Goal: Task Accomplishment & Management: Manage account settings

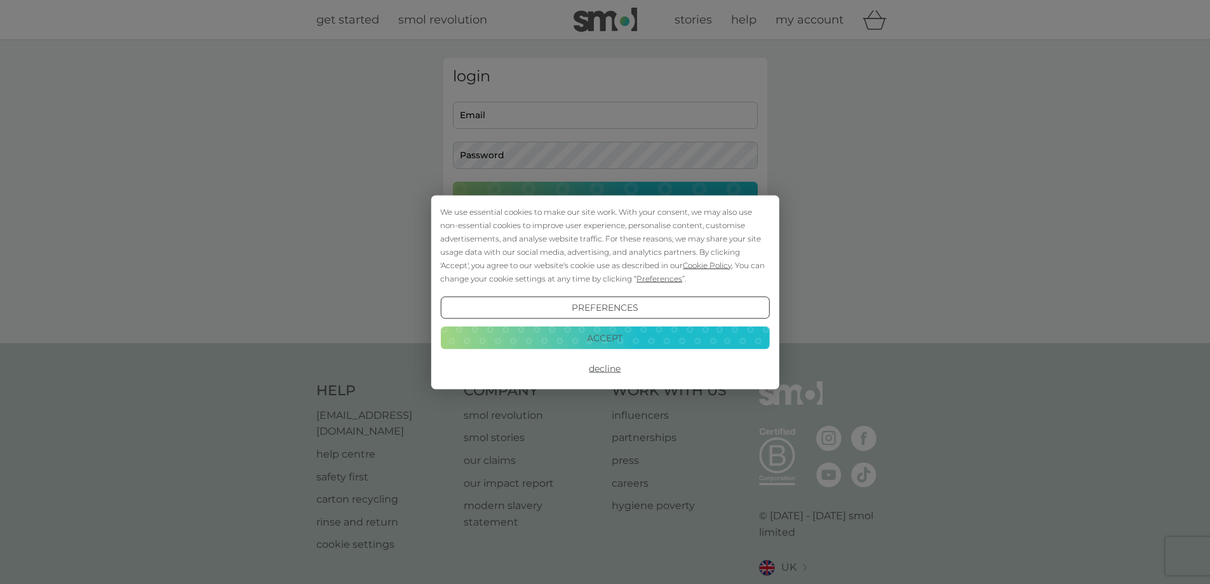
click at [598, 370] on button "Decline" at bounding box center [604, 368] width 329 height 23
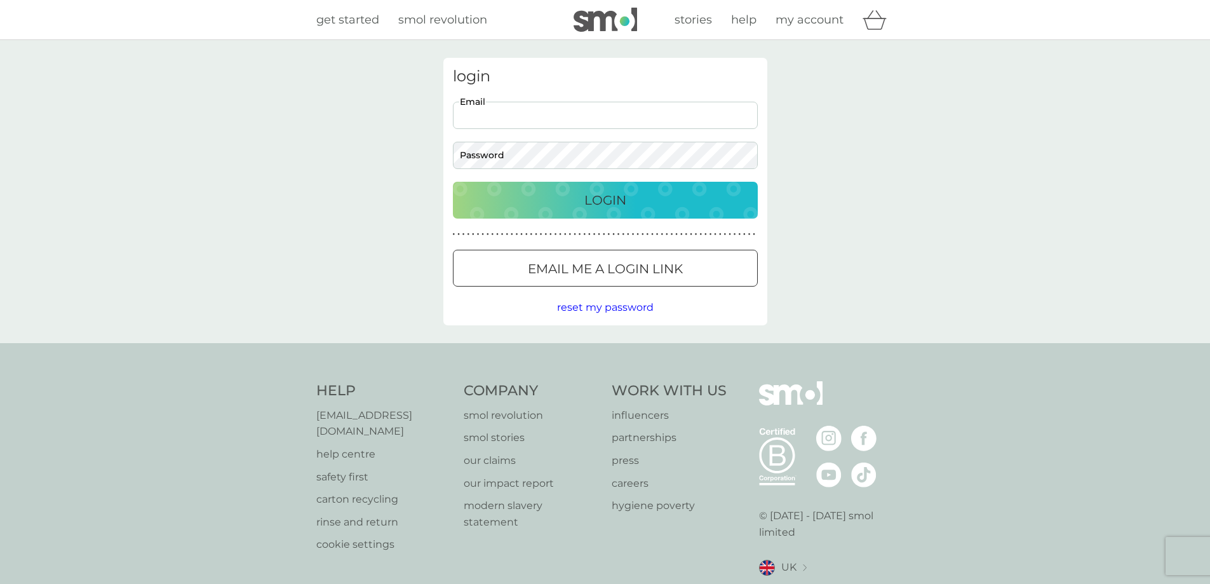
click at [496, 115] on input "Email" at bounding box center [605, 115] width 305 height 27
type input "alexsarah1@hotmail.com"
click at [453, 182] on button "Login" at bounding box center [605, 200] width 305 height 37
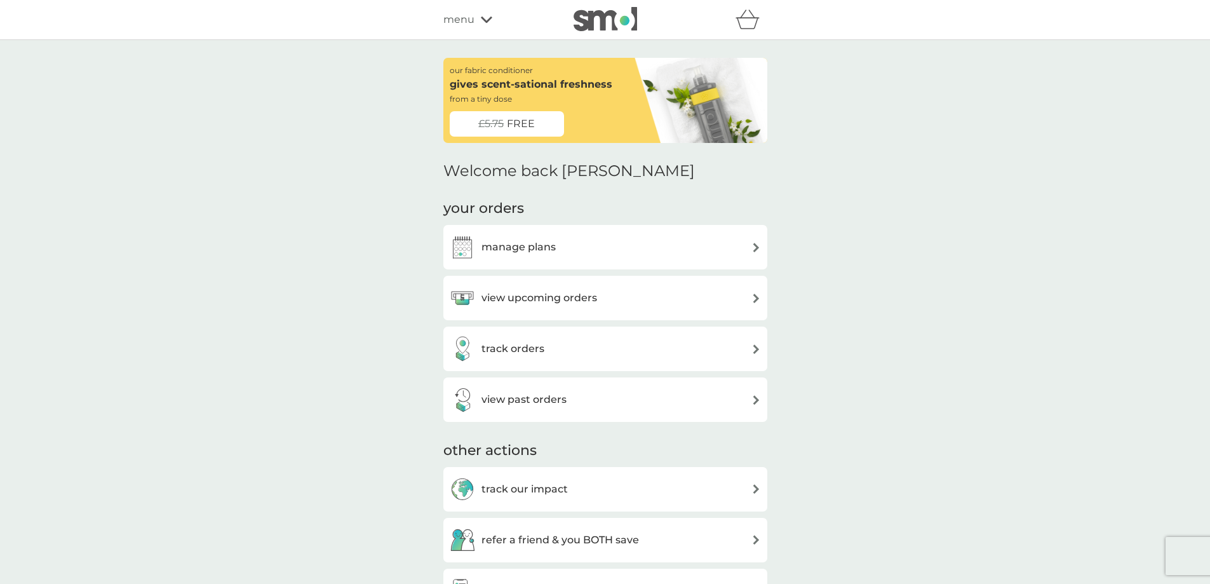
click at [572, 238] on div "manage plans" at bounding box center [605, 246] width 311 height 25
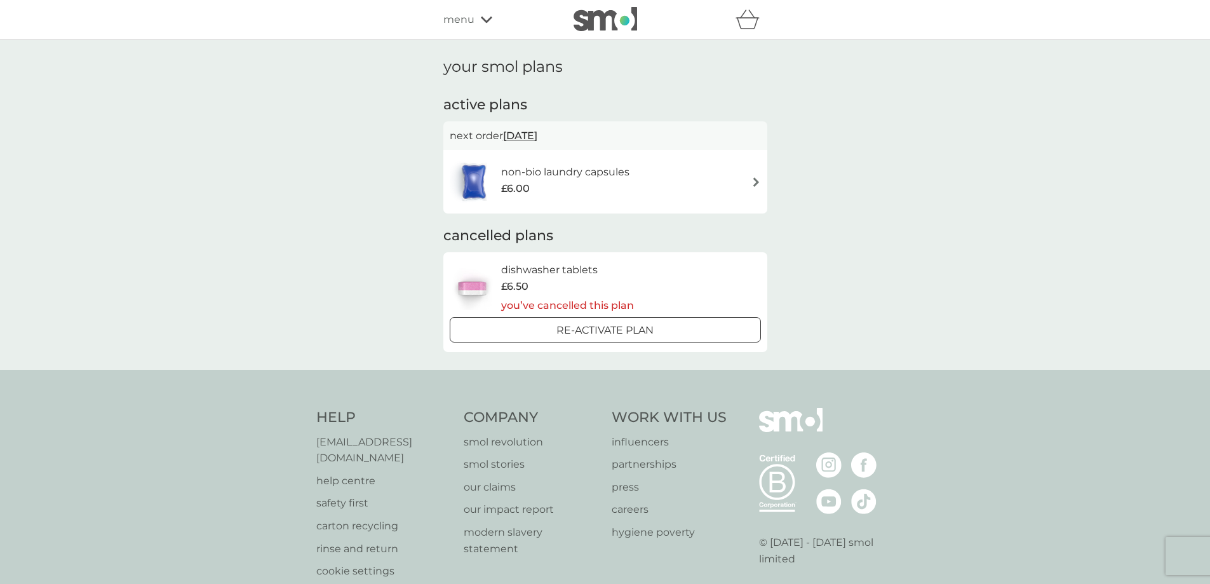
click at [541, 180] on h6 "non-bio laundry capsules" at bounding box center [565, 172] width 128 height 17
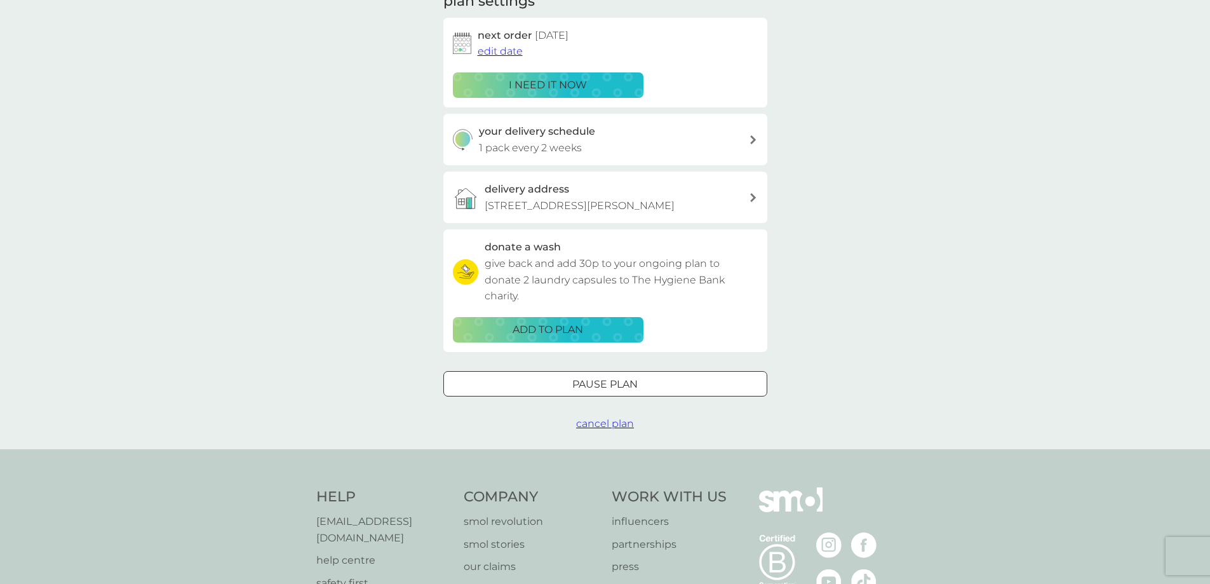
scroll to position [254, 0]
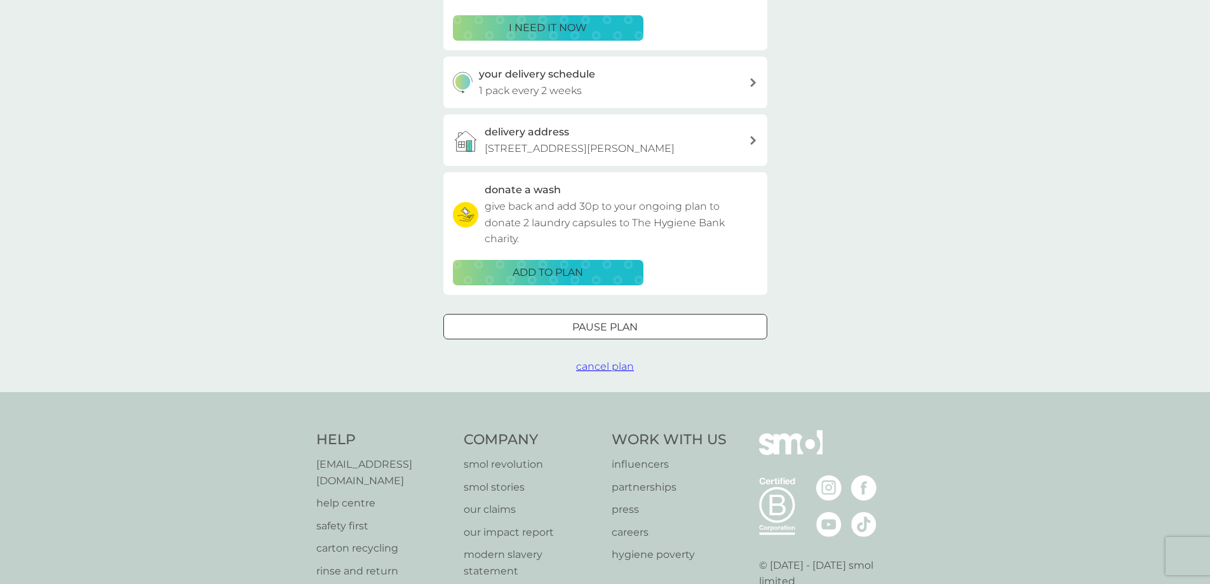
click at [602, 372] on span "cancel plan" at bounding box center [605, 366] width 58 height 12
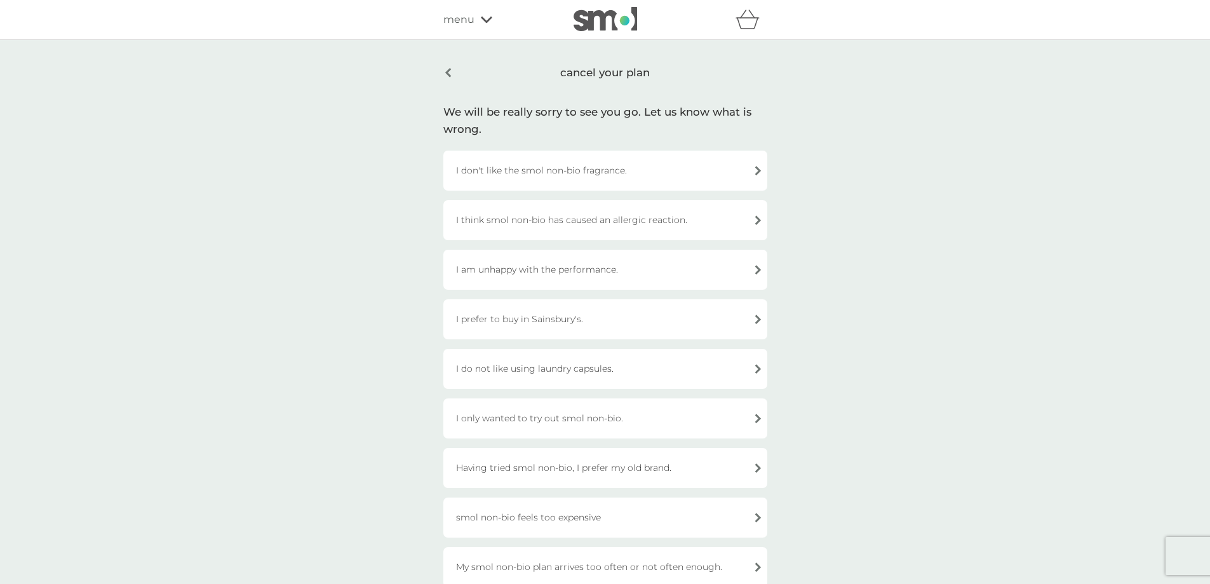
click at [589, 267] on div "I am unhappy with the performance." at bounding box center [605, 270] width 324 height 40
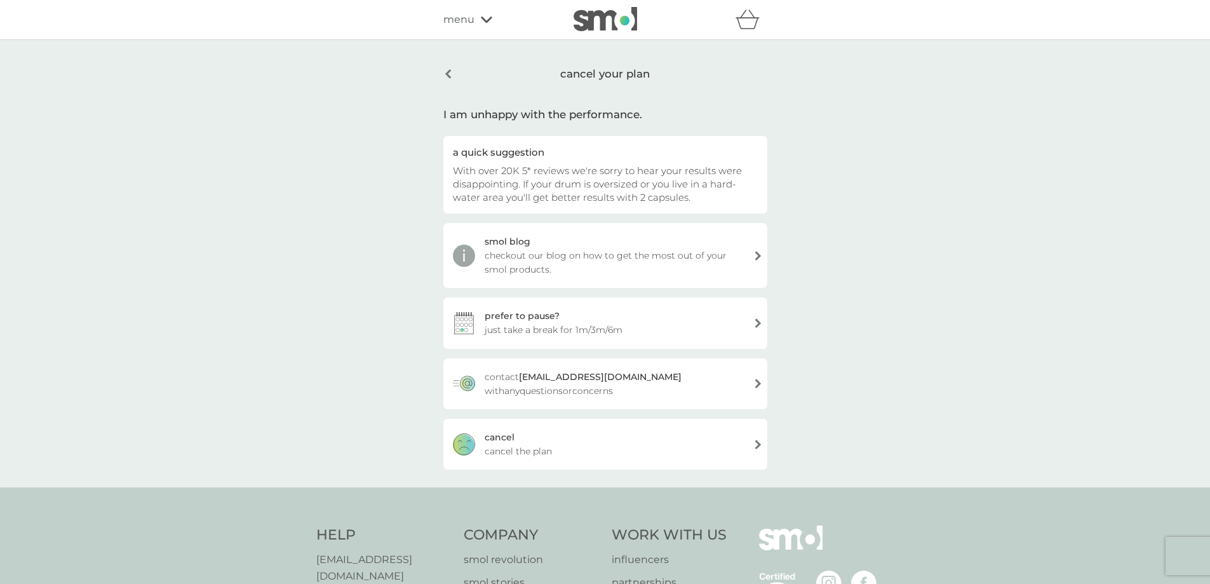
click at [547, 443] on div "cancel cancel the plan" at bounding box center [605, 444] width 324 height 51
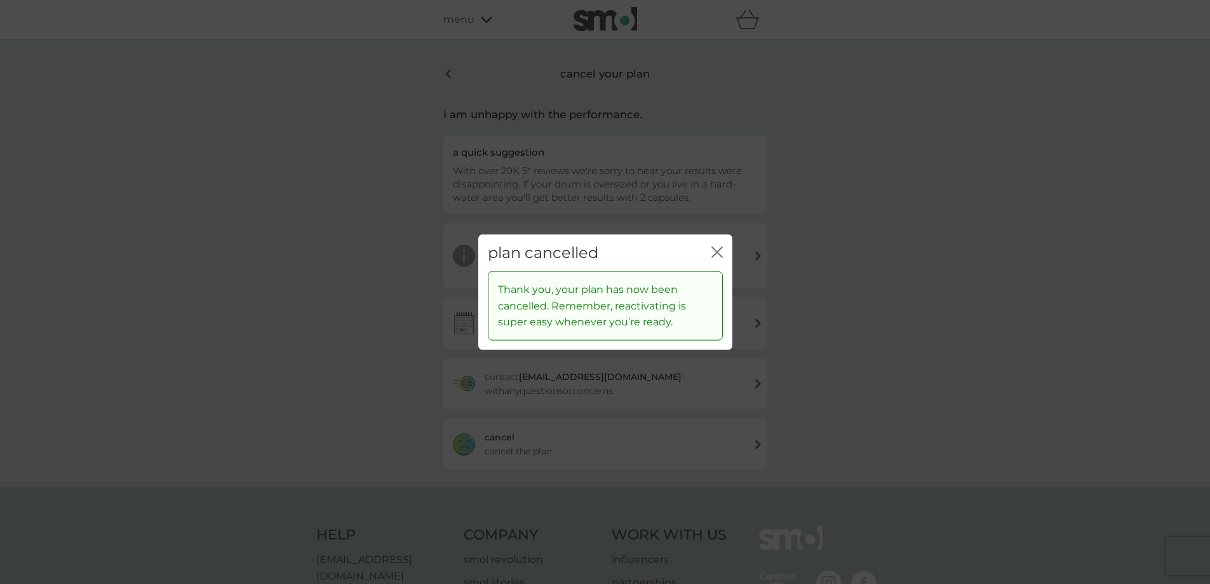
click at [715, 246] on icon "close" at bounding box center [717, 251] width 11 height 11
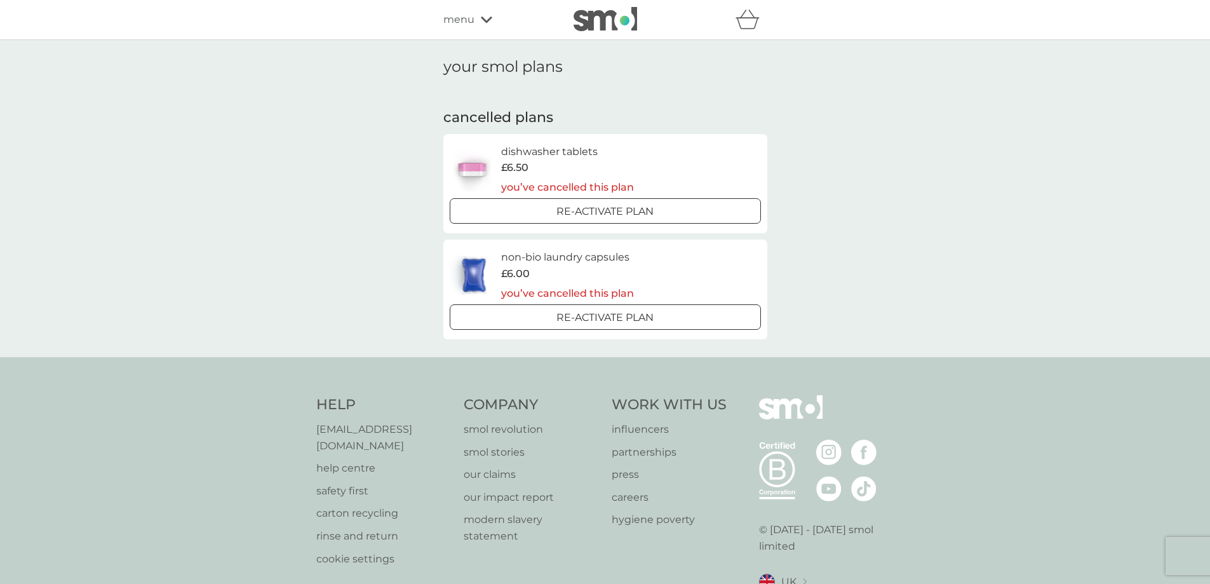
click at [485, 19] on icon at bounding box center [486, 20] width 11 height 8
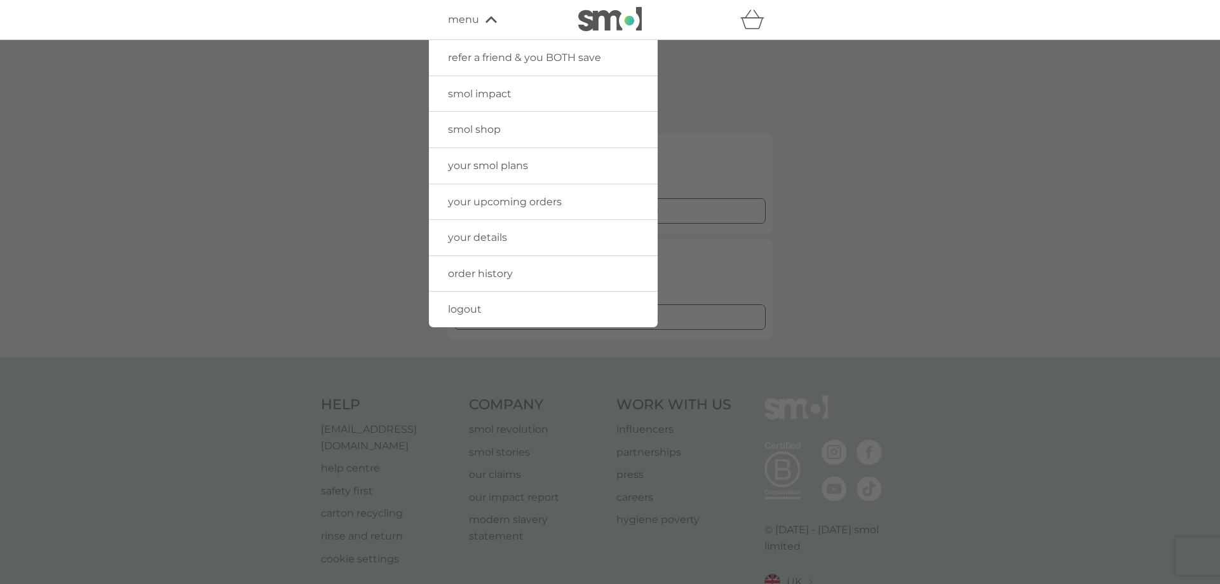
click at [457, 309] on span "logout" at bounding box center [465, 309] width 34 height 12
